Goal: Information Seeking & Learning: Check status

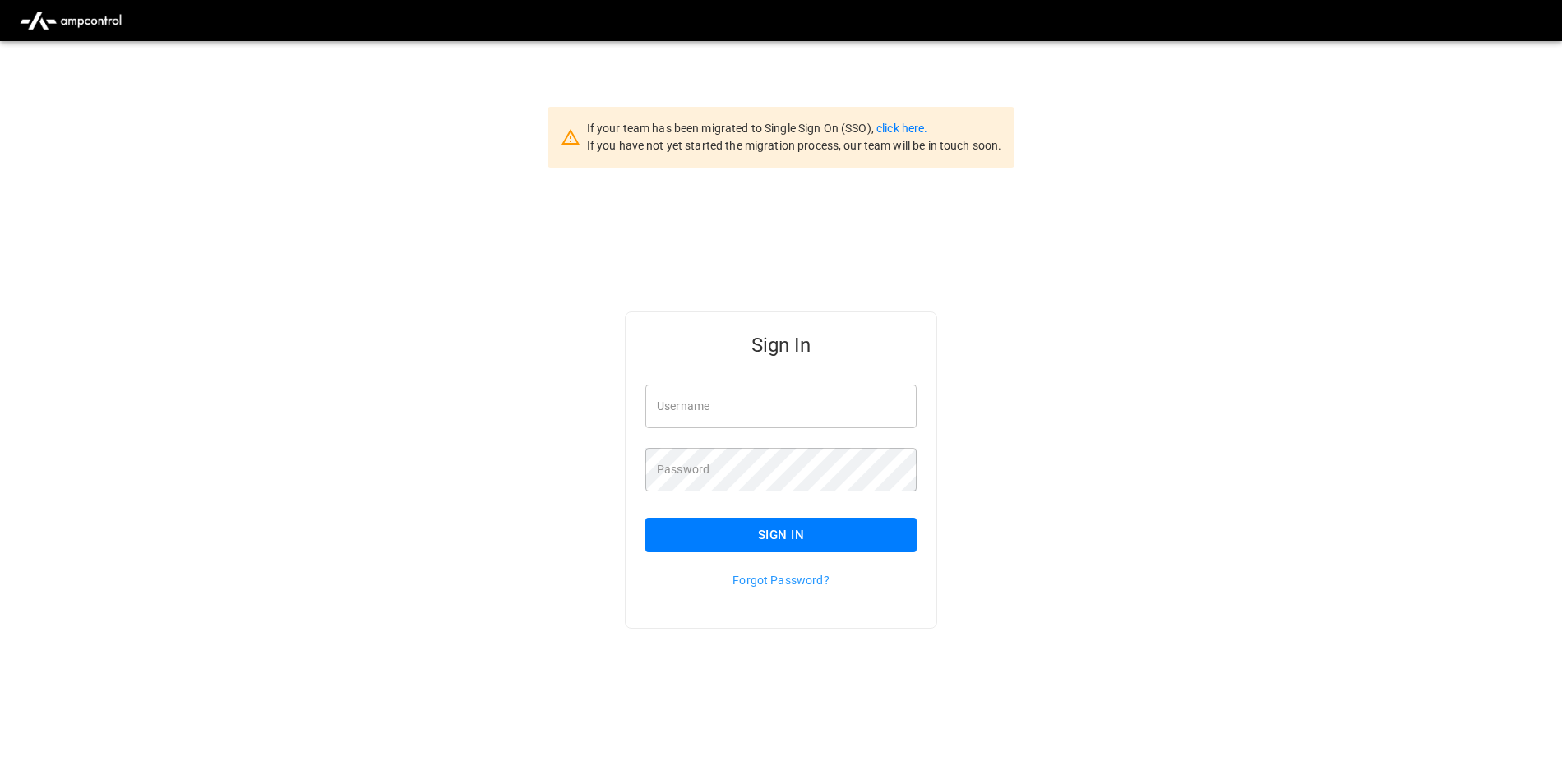
type input "**********"
click at [913, 127] on link "click here." at bounding box center [902, 127] width 51 height 13
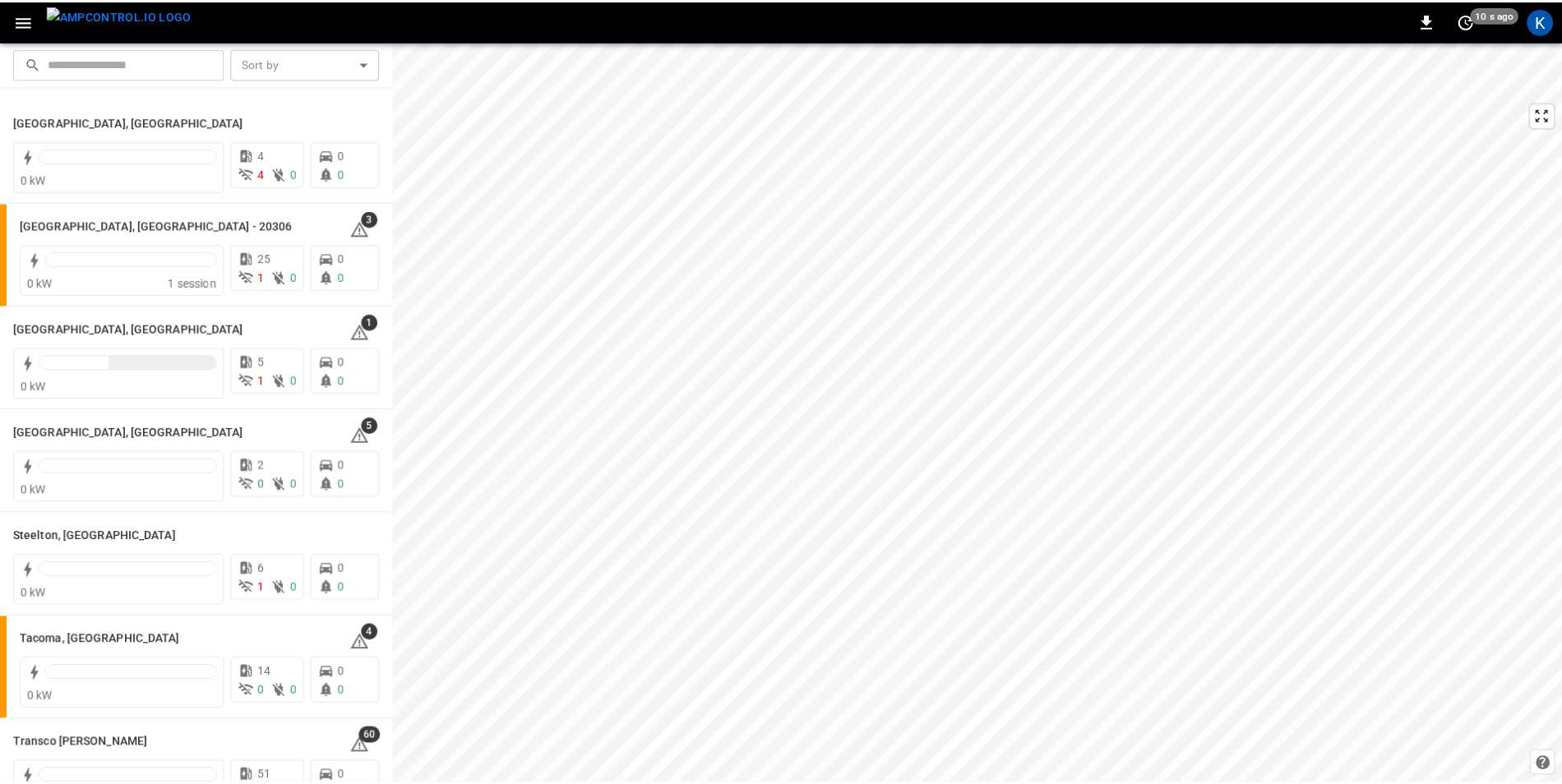
scroll to position [1891, 0]
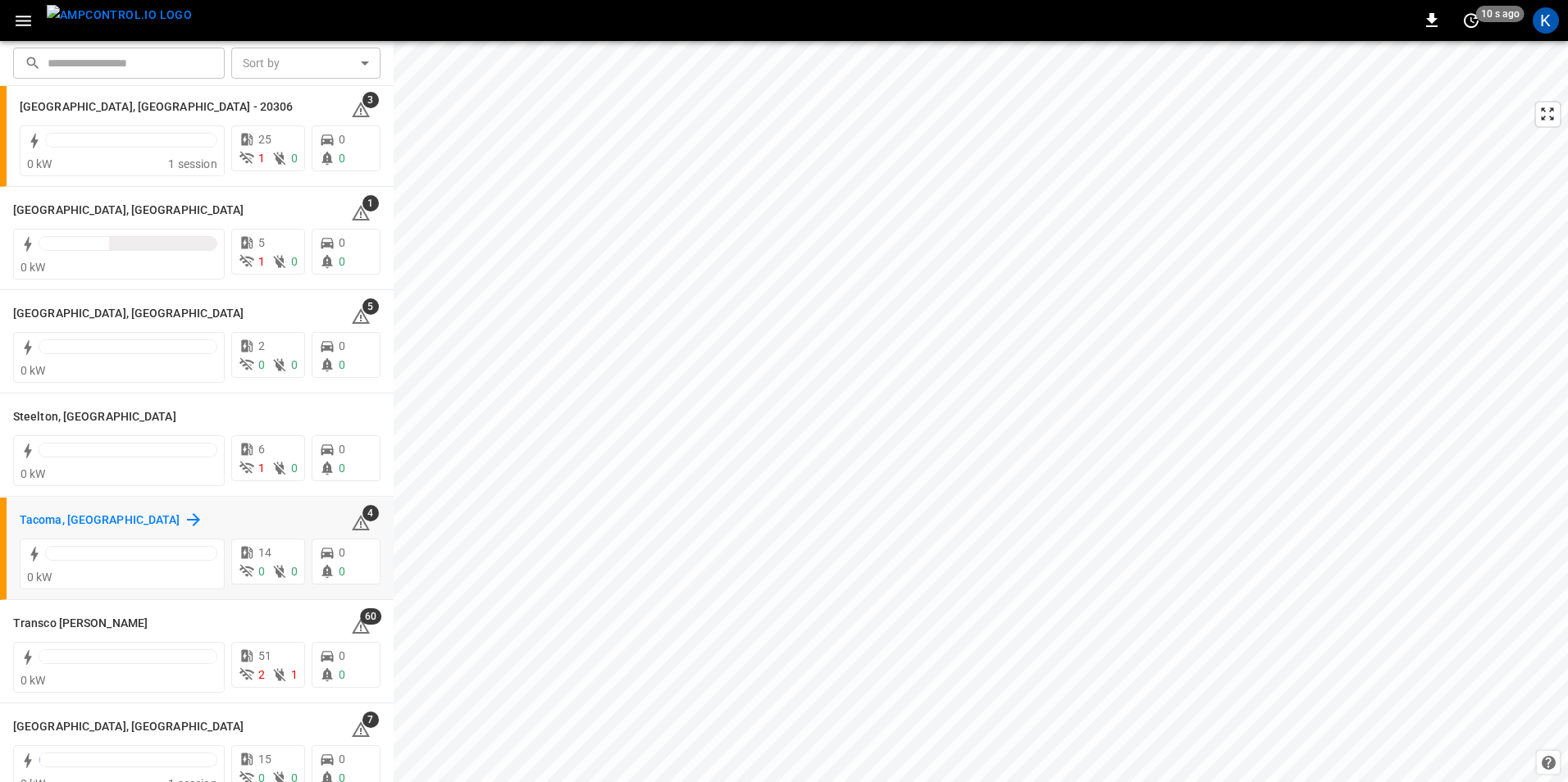
click at [71, 520] on h6 "Tacoma, [GEOGRAPHIC_DATA]" at bounding box center [100, 521] width 161 height 18
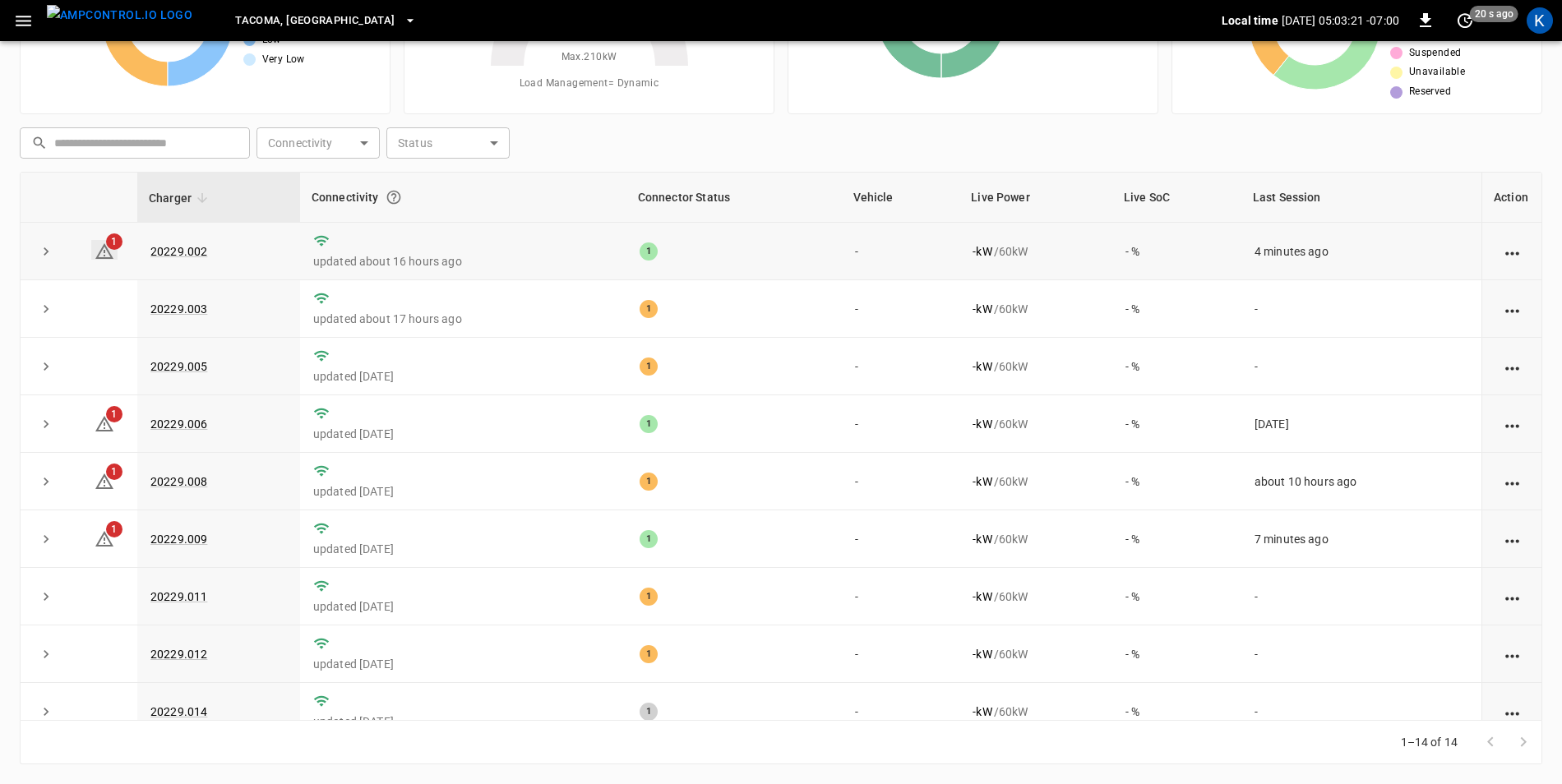
click at [104, 252] on icon at bounding box center [104, 251] width 18 height 16
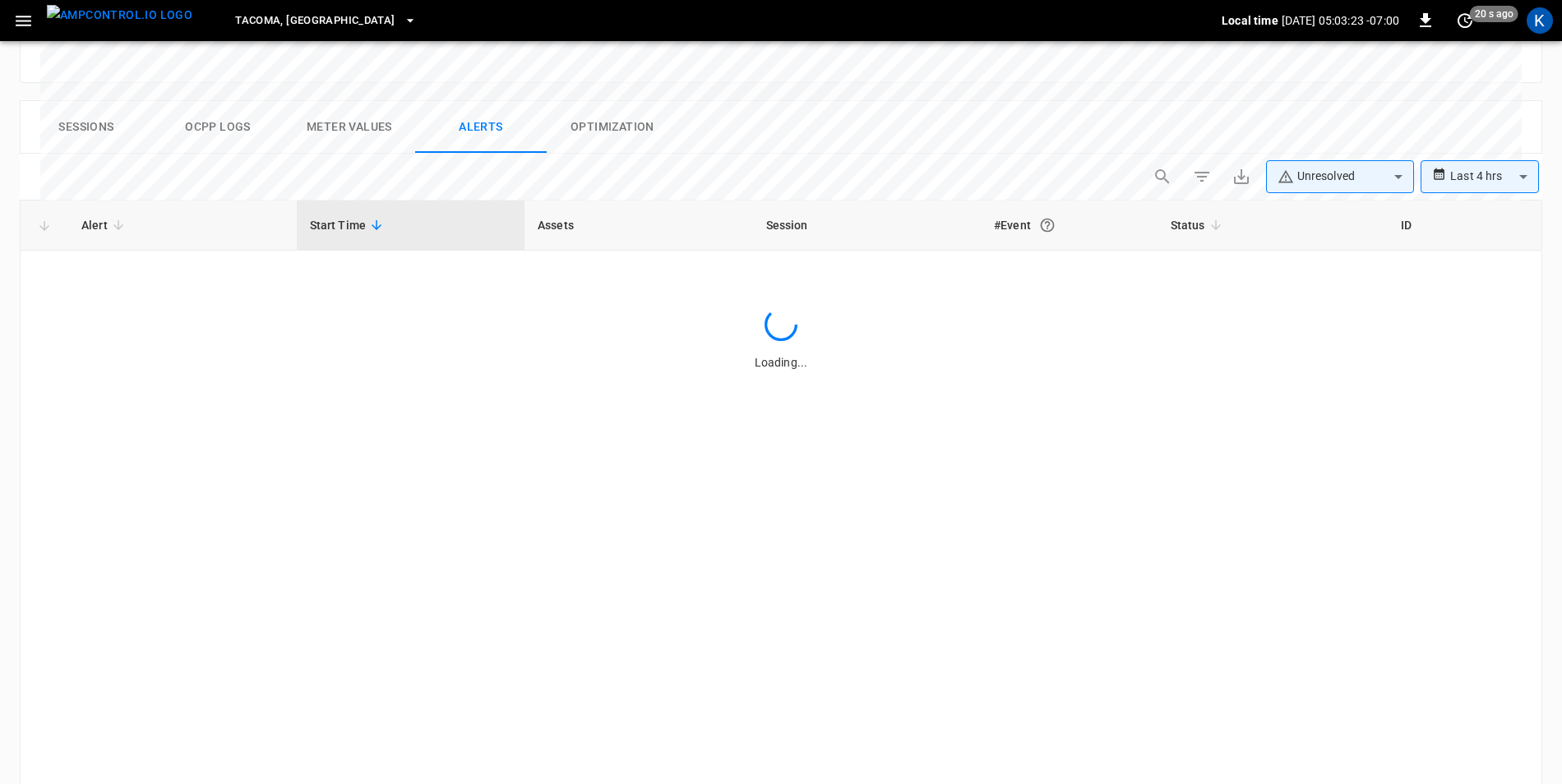
scroll to position [781, 0]
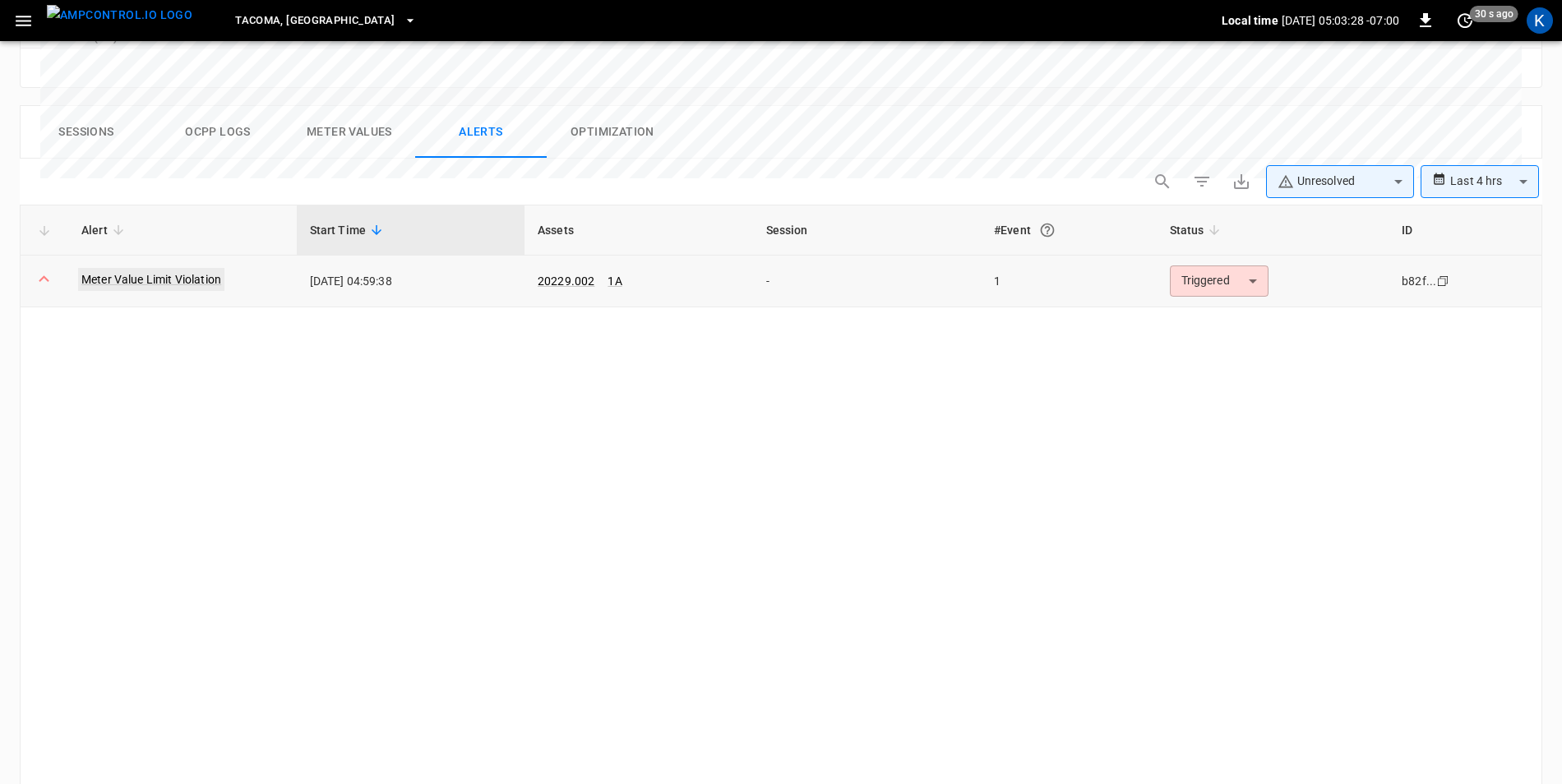
click at [183, 268] on link "Meter Value Limit Violation" at bounding box center [151, 279] width 147 height 23
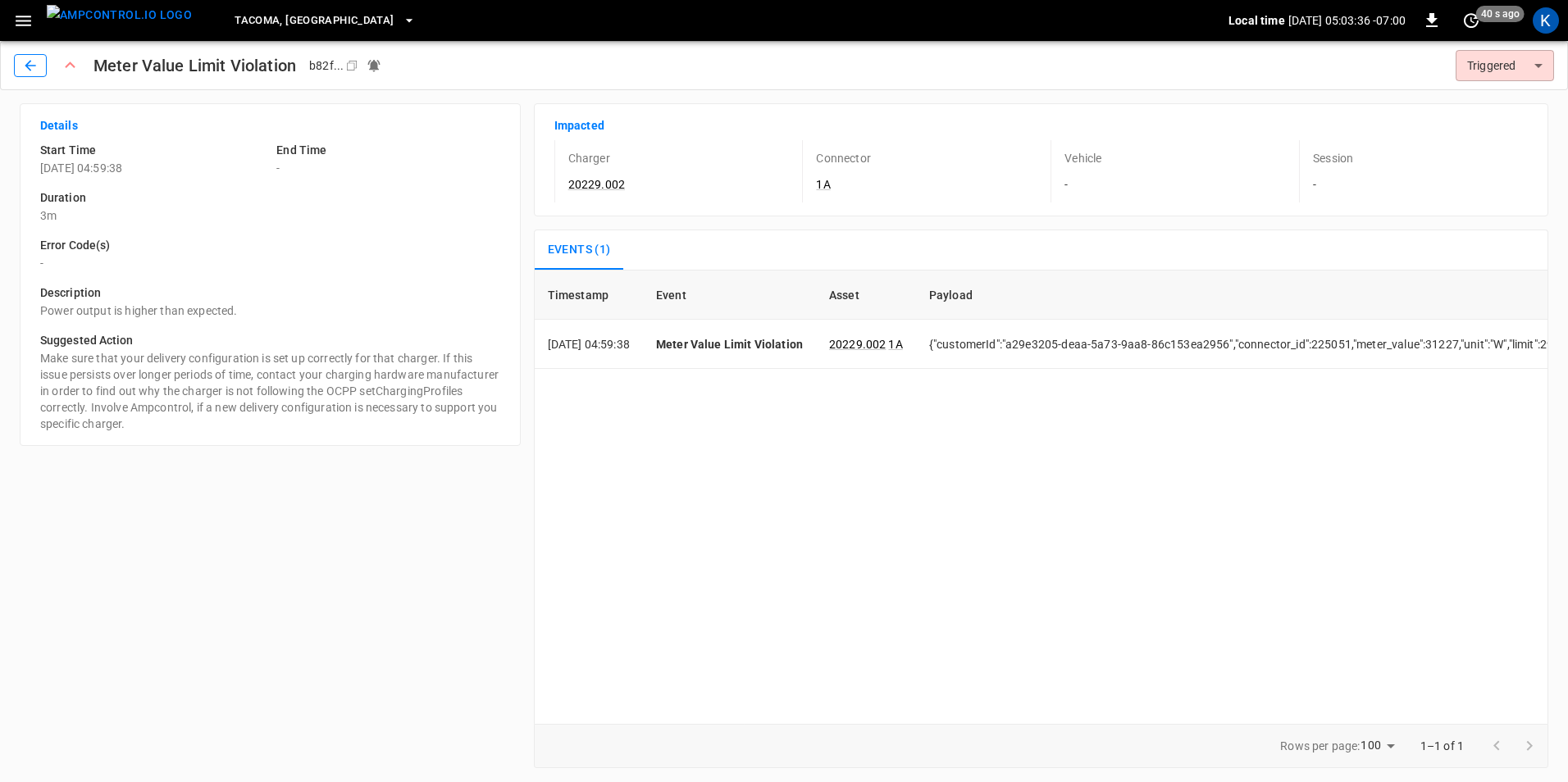
click at [25, 69] on icon "button" at bounding box center [30, 65] width 17 height 17
